Goal: Task Accomplishment & Management: Complete application form

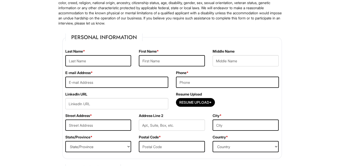
scroll to position [51, 0]
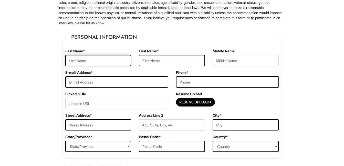
click at [85, 61] on input "text" at bounding box center [98, 60] width 66 height 11
type input "Cleopas"
click at [174, 56] on div "First Name *" at bounding box center [172, 60] width 74 height 22
click at [174, 58] on input "text" at bounding box center [172, 60] width 66 height 11
click at [176, 61] on input "text" at bounding box center [172, 60] width 66 height 11
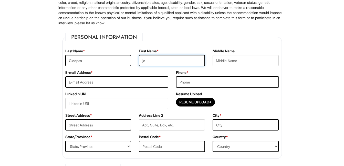
type input "j"
type input "Johnson"
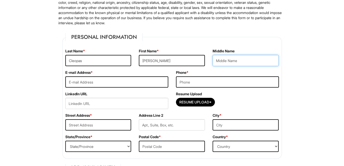
click at [230, 57] on input "text" at bounding box center [246, 60] width 66 height 11
click at [237, 61] on input "text" at bounding box center [246, 60] width 66 height 11
type input "R"
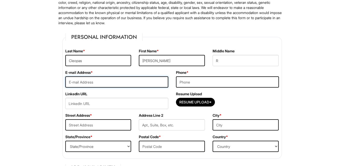
click at [152, 79] on input "email" at bounding box center [116, 82] width 103 height 11
type input "[EMAIL_ADDRESS][DOMAIN_NAME]"
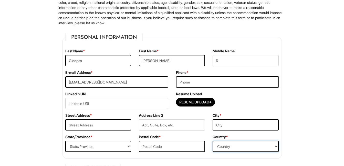
select select "[GEOGRAPHIC_DATA]"
click at [192, 82] on input "tel" at bounding box center [227, 82] width 103 height 11
type input "4242108089"
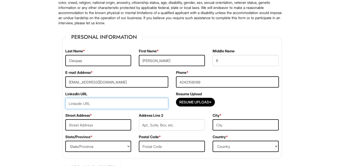
click at [135, 103] on input "url" at bounding box center [116, 103] width 103 height 11
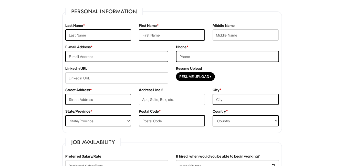
scroll to position [77, 0]
click at [110, 34] on input "text" at bounding box center [98, 34] width 66 height 11
type input "C"
type input "j"
type input "[PERSON_NAME]"
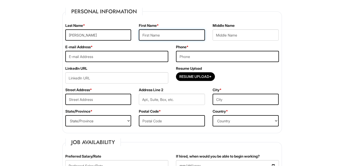
click at [178, 33] on input "text" at bounding box center [172, 34] width 66 height 11
type input "Cleopas"
click at [224, 34] on input "text" at bounding box center [246, 34] width 66 height 11
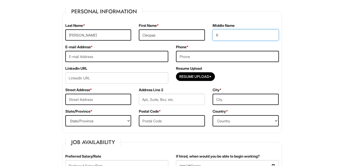
type input "R"
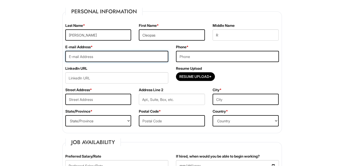
click at [151, 55] on input "email" at bounding box center [116, 56] width 103 height 11
type input "[EMAIL_ADDRESS][DOMAIN_NAME]"
select select "[GEOGRAPHIC_DATA]"
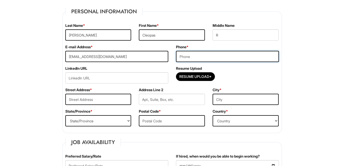
click at [188, 60] on input "tel" at bounding box center [227, 56] width 103 height 11
type input "4242108089"
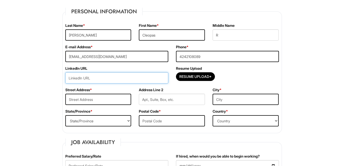
click at [96, 78] on input "url" at bounding box center [116, 77] width 103 height 11
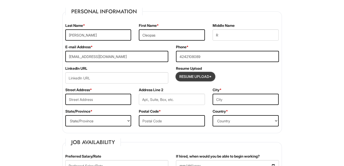
click at [195, 77] on input "Resume Upload*" at bounding box center [195, 77] width 38 height 8
